Goal: Task Accomplishment & Management: Use online tool/utility

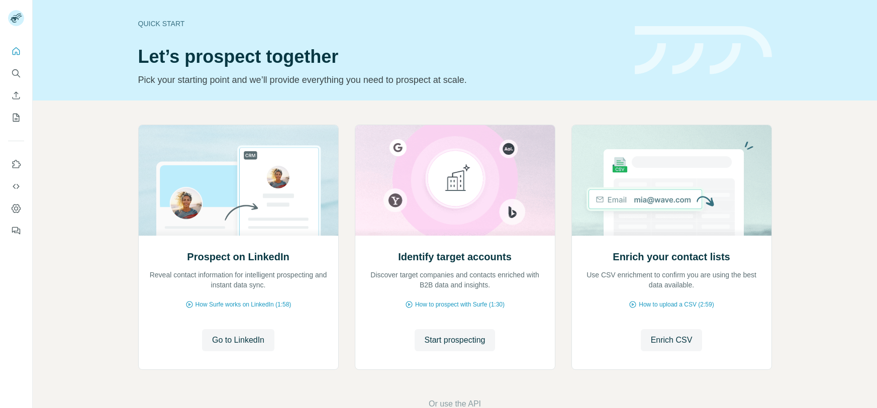
click at [7, 121] on div at bounding box center [16, 138] width 32 height 204
click at [10, 114] on button "My lists" at bounding box center [16, 118] width 16 height 18
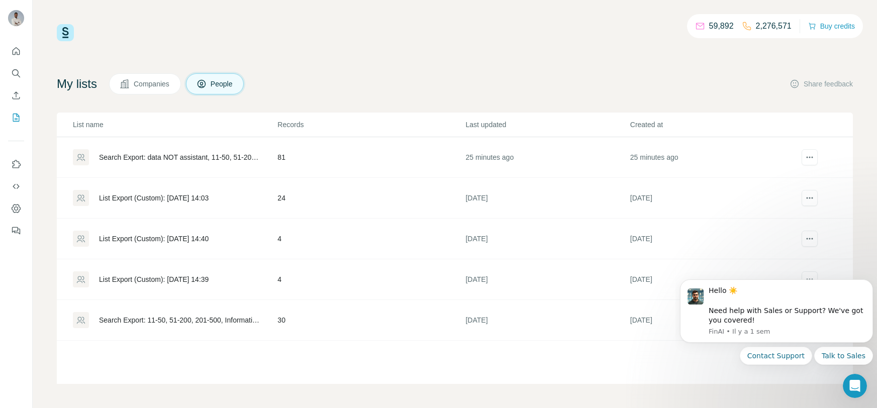
click at [196, 155] on div "Search Export: data NOT assistant, 11-50, 51-200, Senior, Experienced Manager, …" at bounding box center [179, 157] width 161 height 10
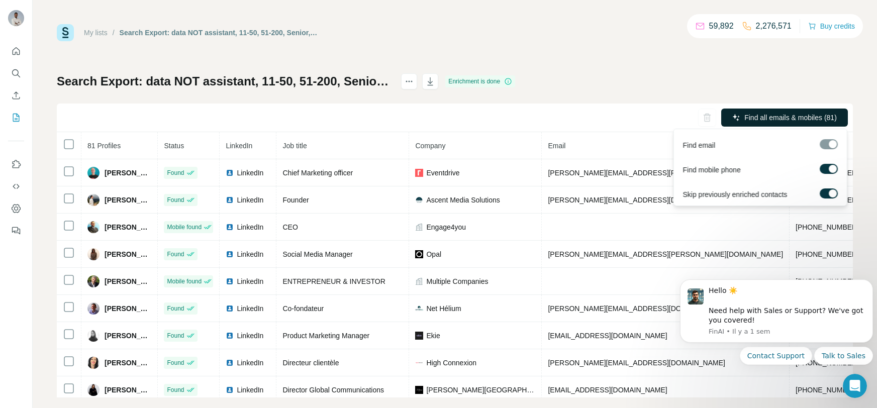
click at [797, 123] on button "Find all emails & mobiles (81)" at bounding box center [784, 118] width 127 height 18
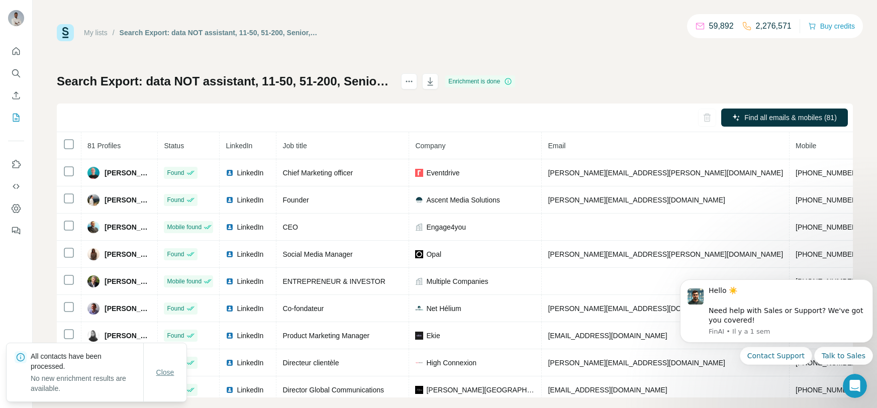
click at [171, 373] on span "Close" at bounding box center [165, 373] width 18 height 10
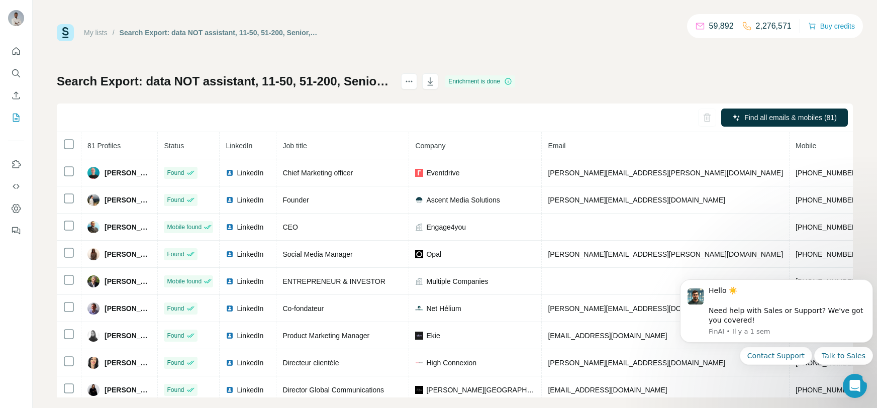
click at [862, 270] on html "Hello ☀️ ​ Need help with Sales or Support? We've got you covered! [GEOGRAPHIC_…" at bounding box center [776, 335] width 201 height 136
click at [872, 278] on button "Dismiss notification" at bounding box center [870, 282] width 13 height 13
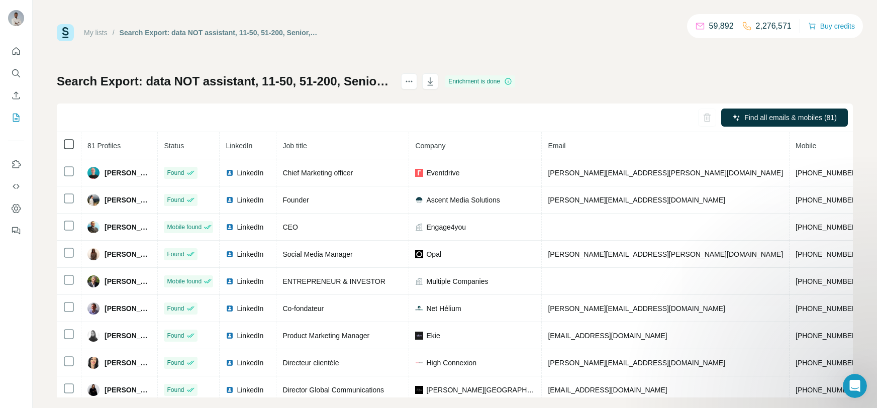
click at [63, 149] on icon at bounding box center [69, 144] width 12 height 12
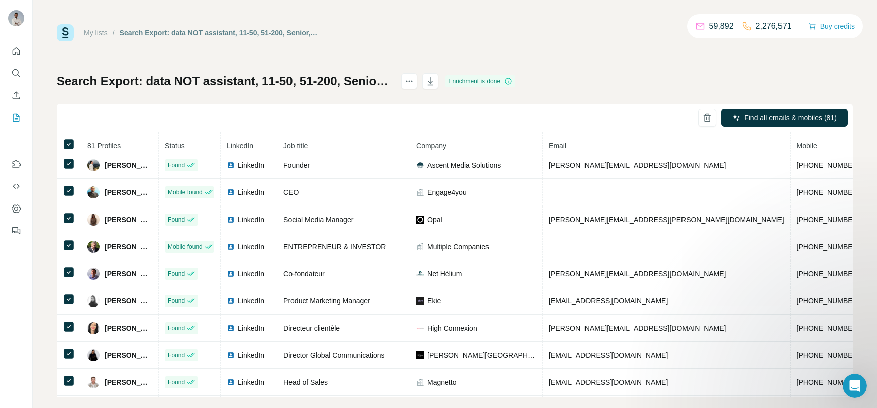
scroll to position [308, 0]
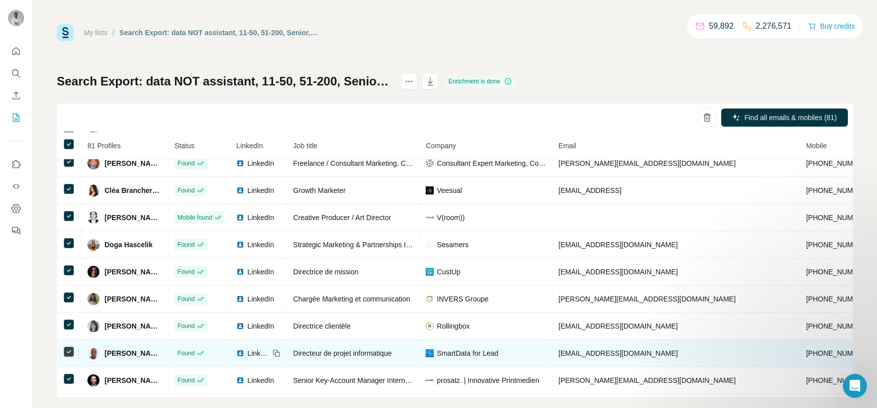
drag, startPoint x: 160, startPoint y: 356, endPoint x: 104, endPoint y: 360, distance: 57.0
click at [104, 359] on div "[PERSON_NAME]" at bounding box center [124, 353] width 74 height 12
copy span "[PERSON_NAME]"
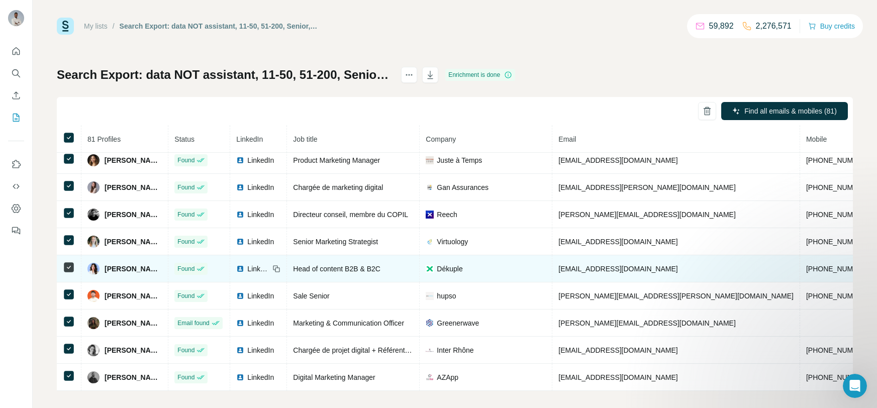
scroll to position [13, 0]
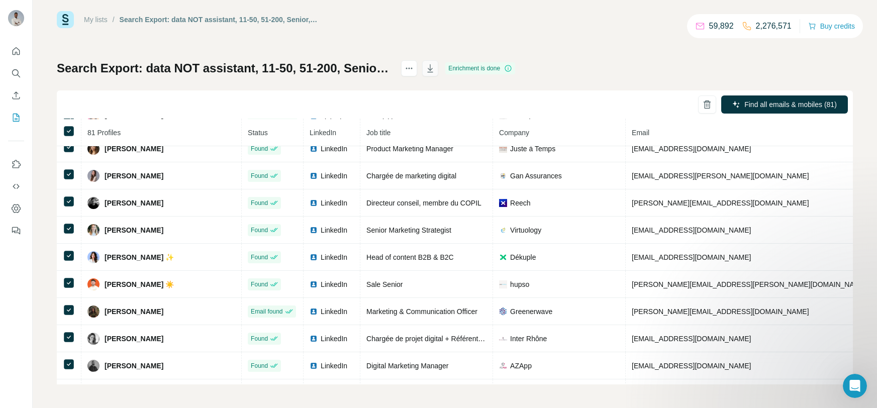
click at [438, 73] on button "button" at bounding box center [430, 68] width 16 height 16
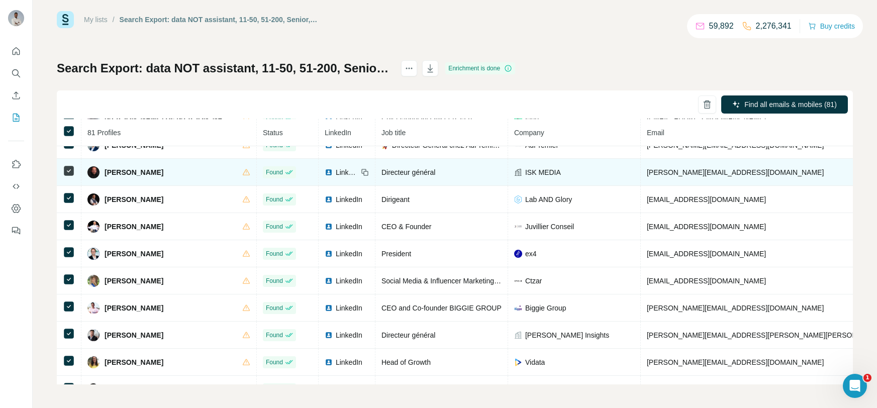
scroll to position [1893, 0]
